Goal: Information Seeking & Learning: Learn about a topic

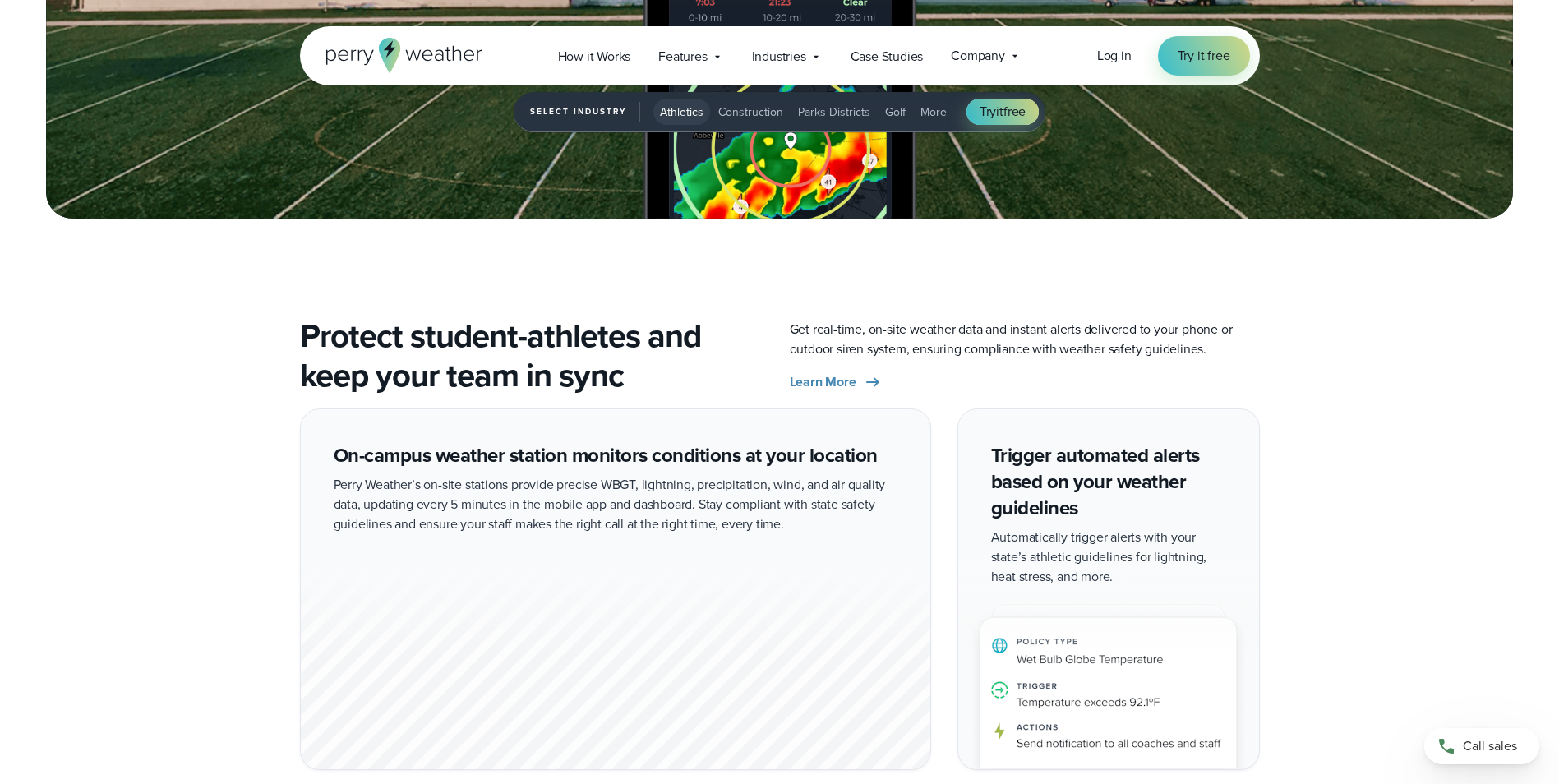
scroll to position [2711, 0]
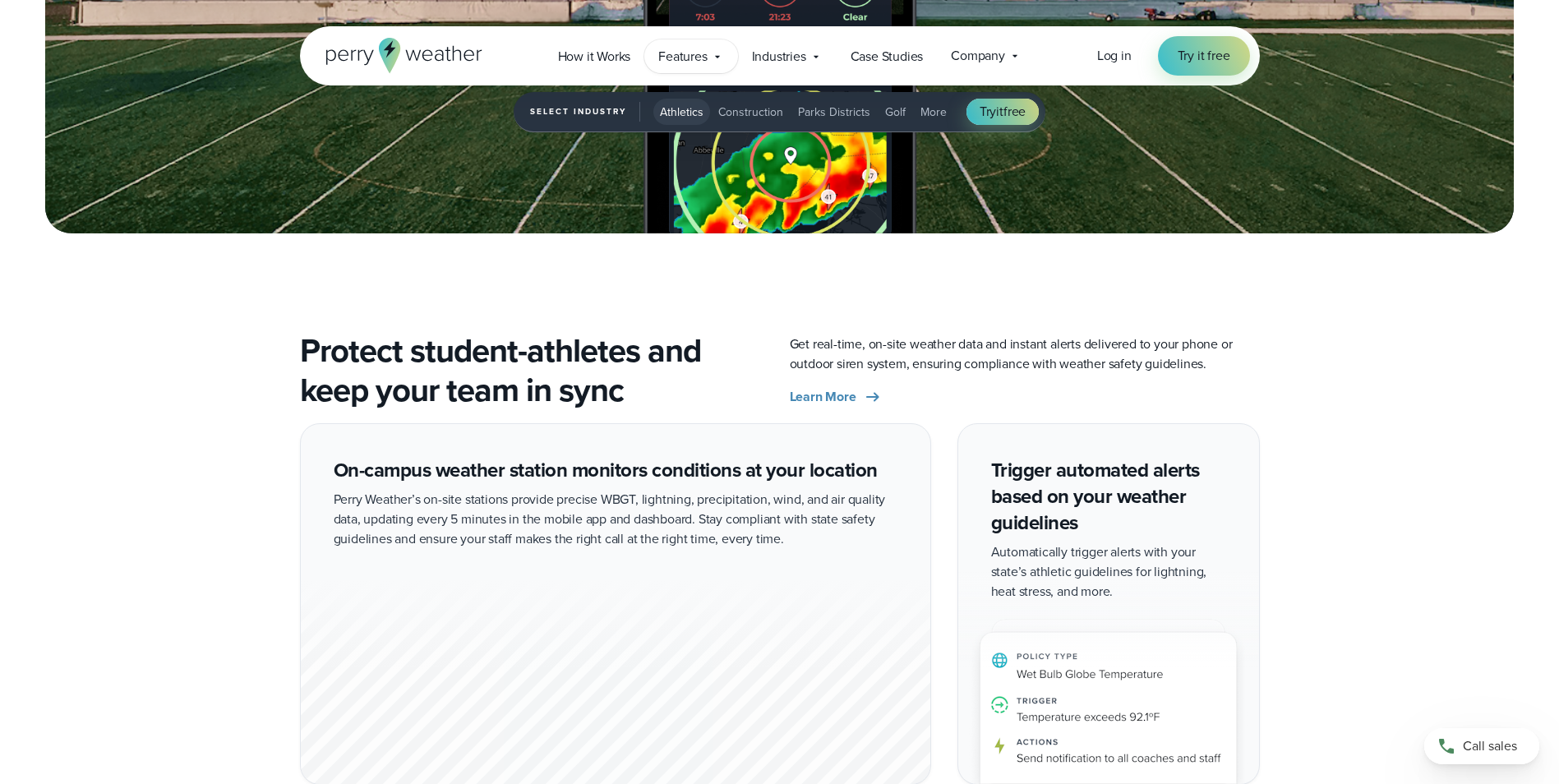
click at [698, 52] on span "Features" at bounding box center [682, 57] width 49 height 20
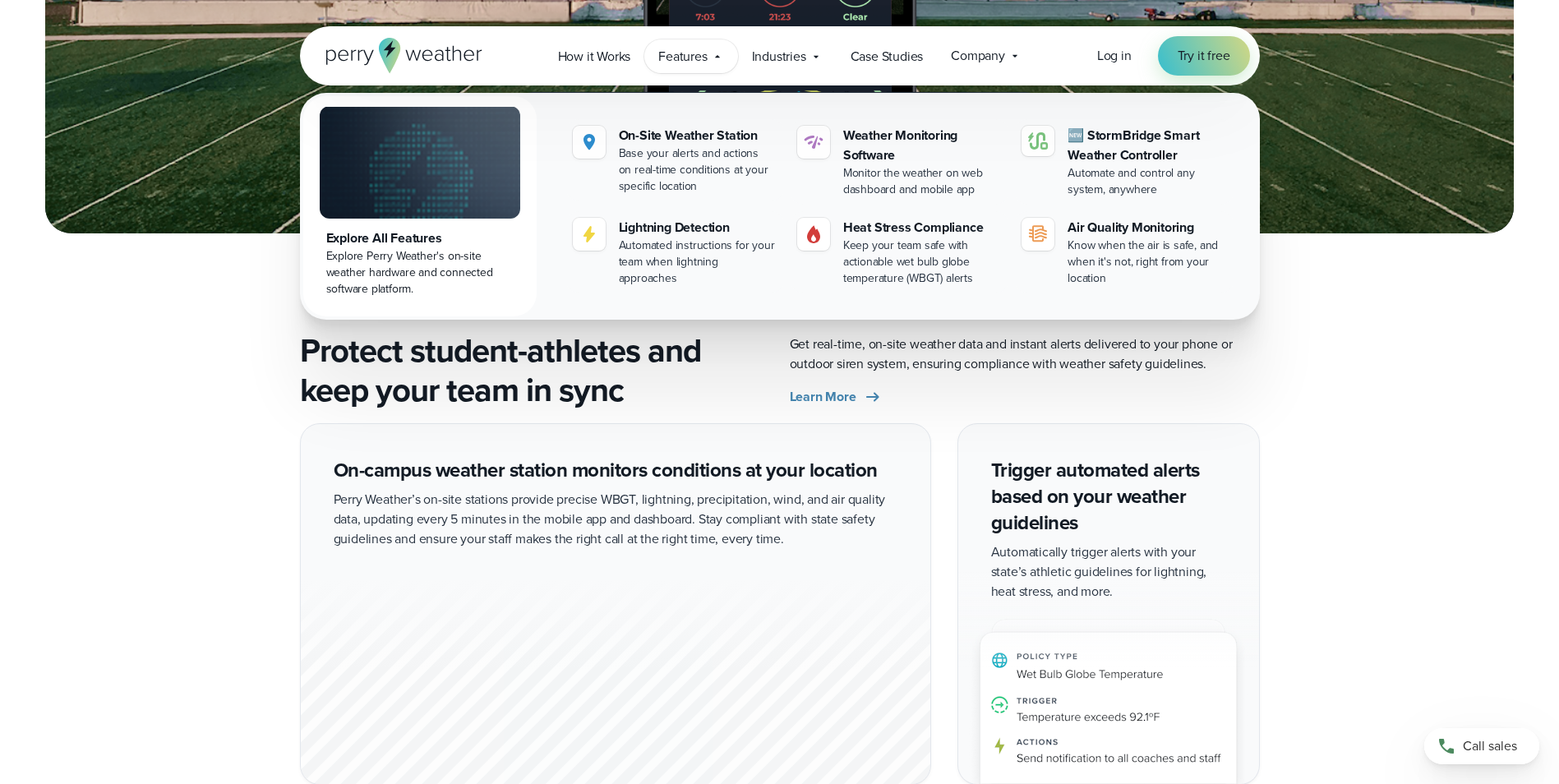
scroll to position [2711, 0]
